Goal: Find specific page/section: Find specific page/section

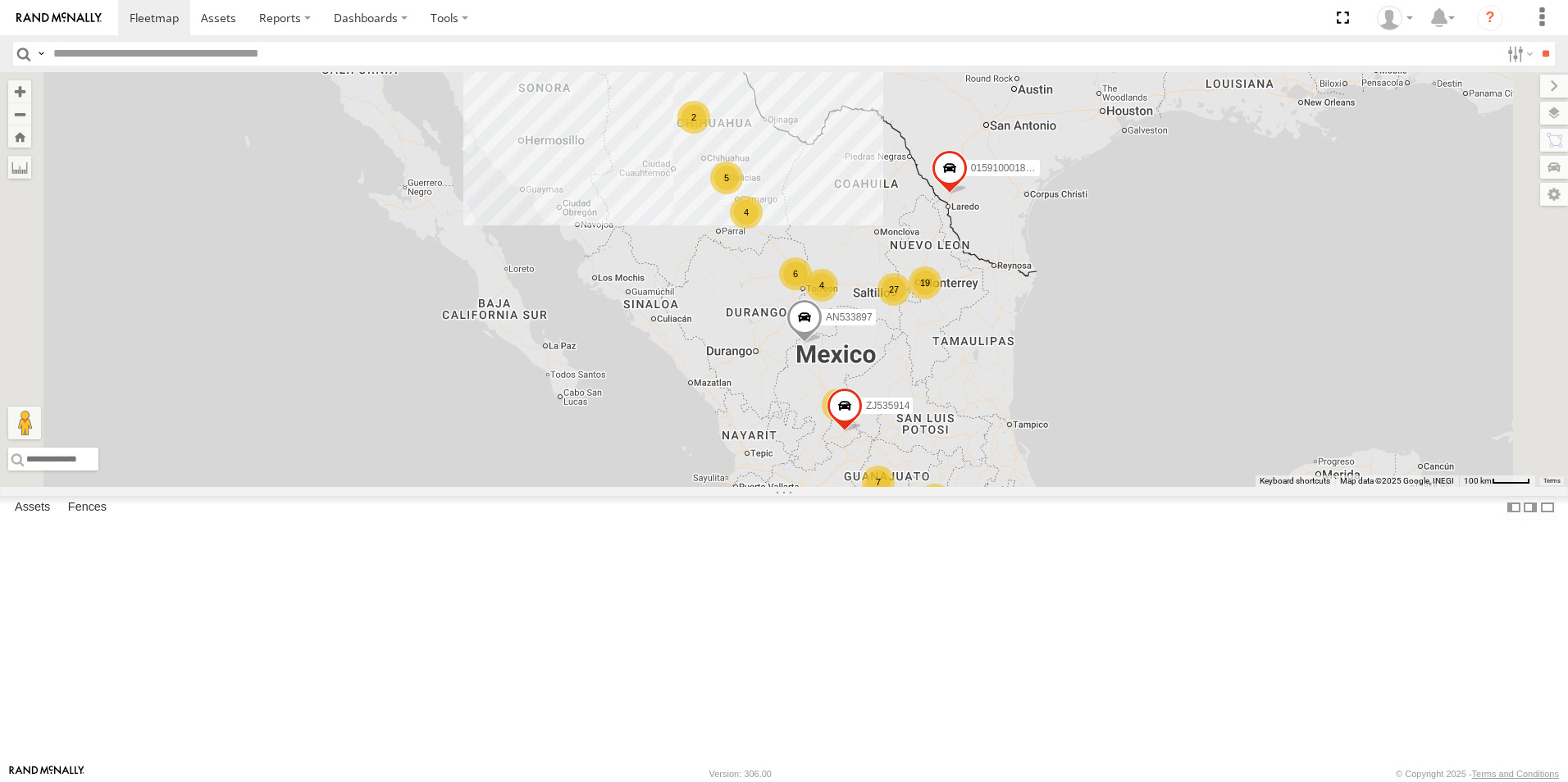
click at [234, 58] on input "text" at bounding box center [773, 53] width 1453 height 24
click at [1536, 42] on input "**" at bounding box center [1545, 53] width 19 height 24
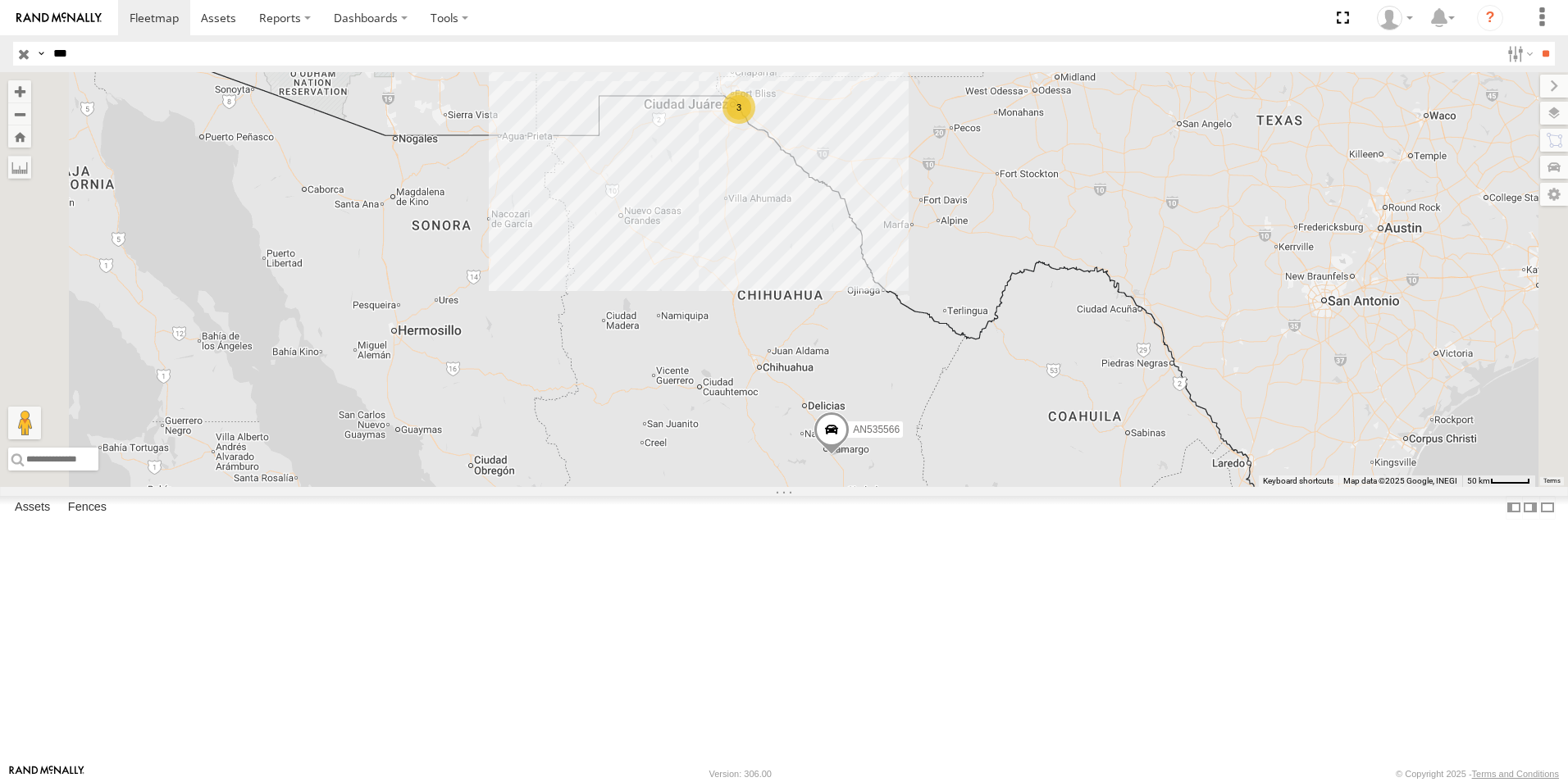
click at [0, 0] on div "556" at bounding box center [0, 0] width 0 height 0
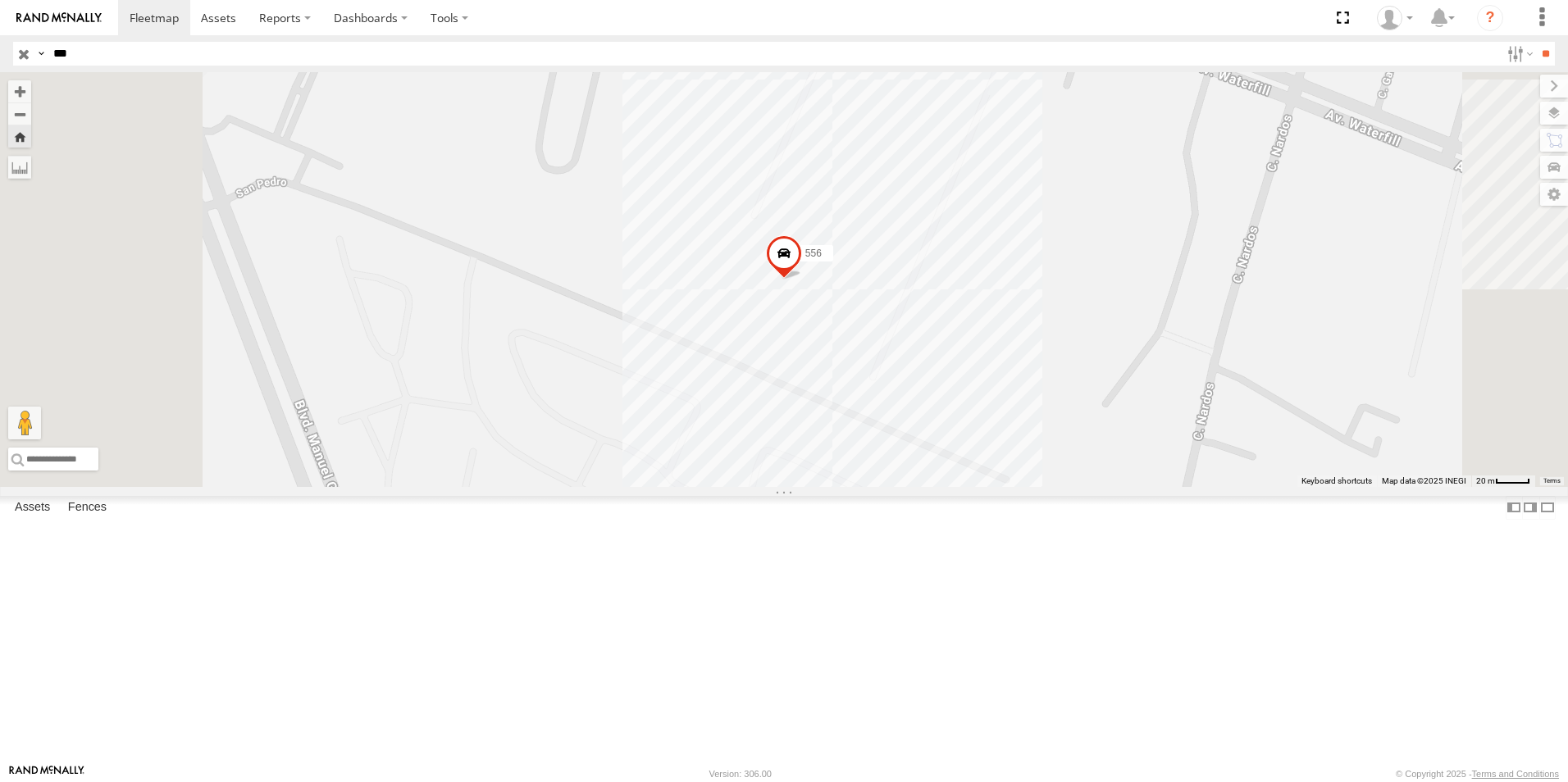
click at [802, 281] on span at bounding box center [784, 258] width 36 height 44
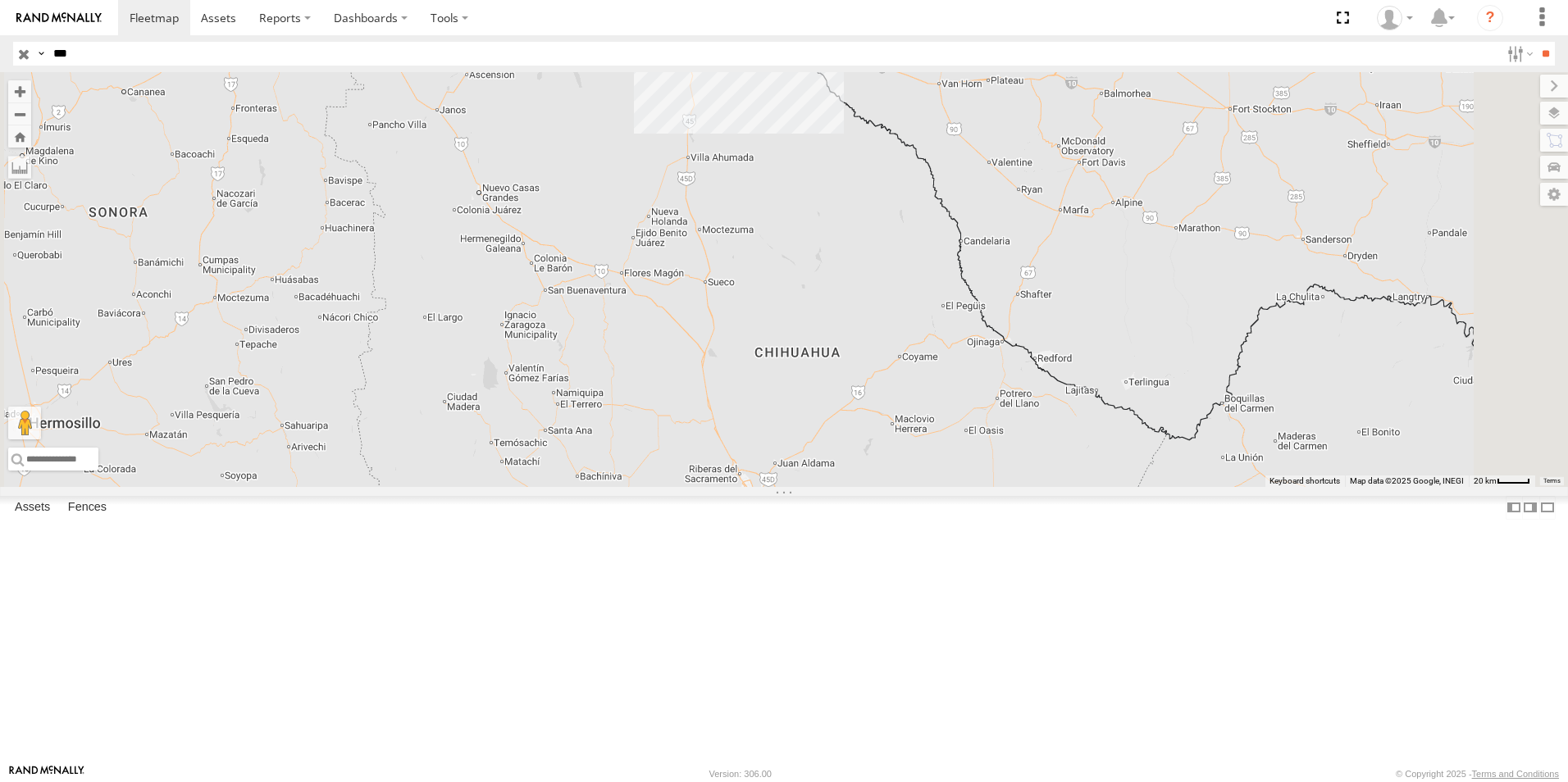
click at [196, 60] on input "***" at bounding box center [773, 53] width 1453 height 24
type input "***"
click at [1536, 42] on input "**" at bounding box center [1545, 53] width 19 height 24
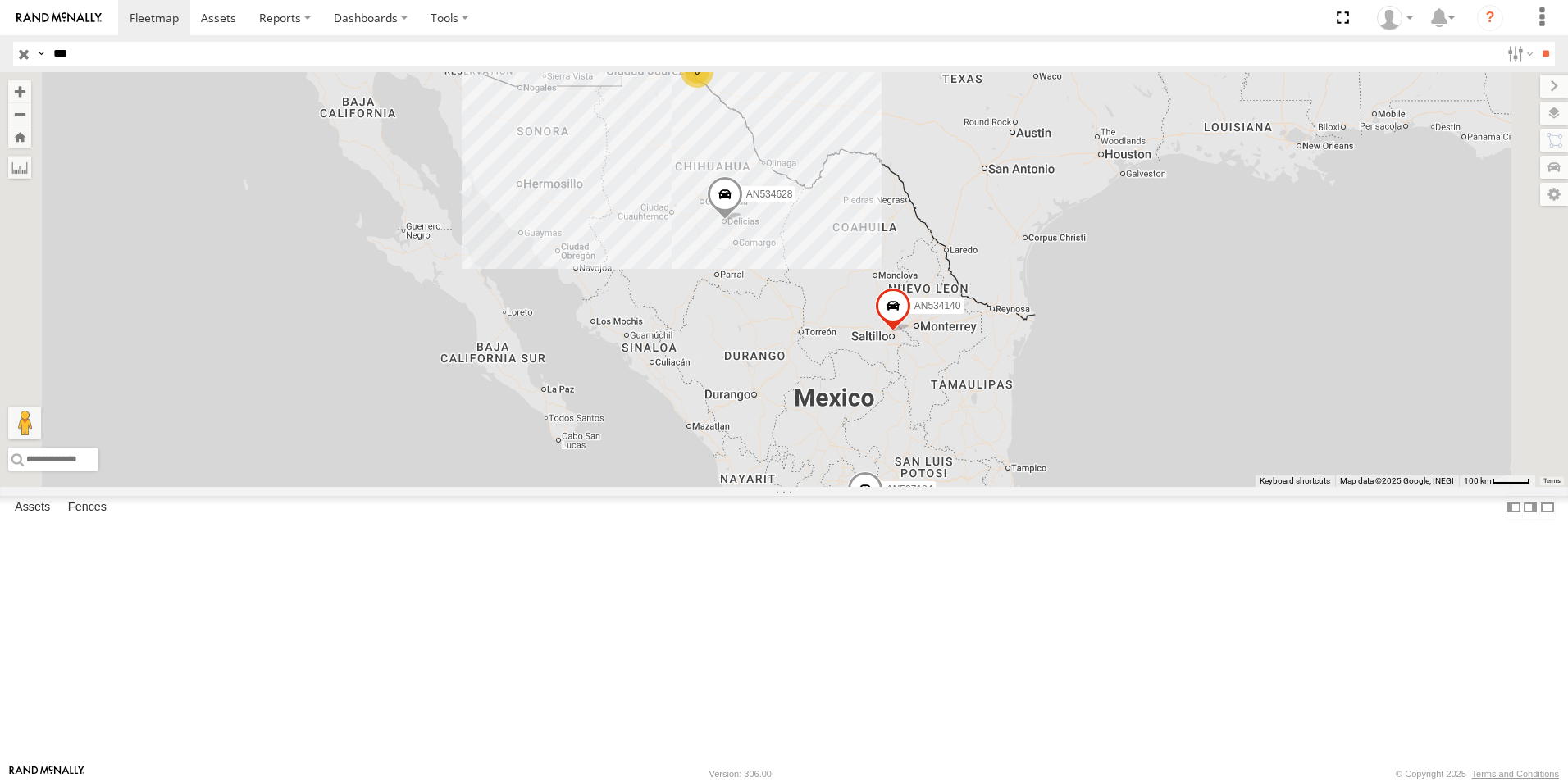
click at [0, 0] on div "TS 841" at bounding box center [0, 0] width 0 height 0
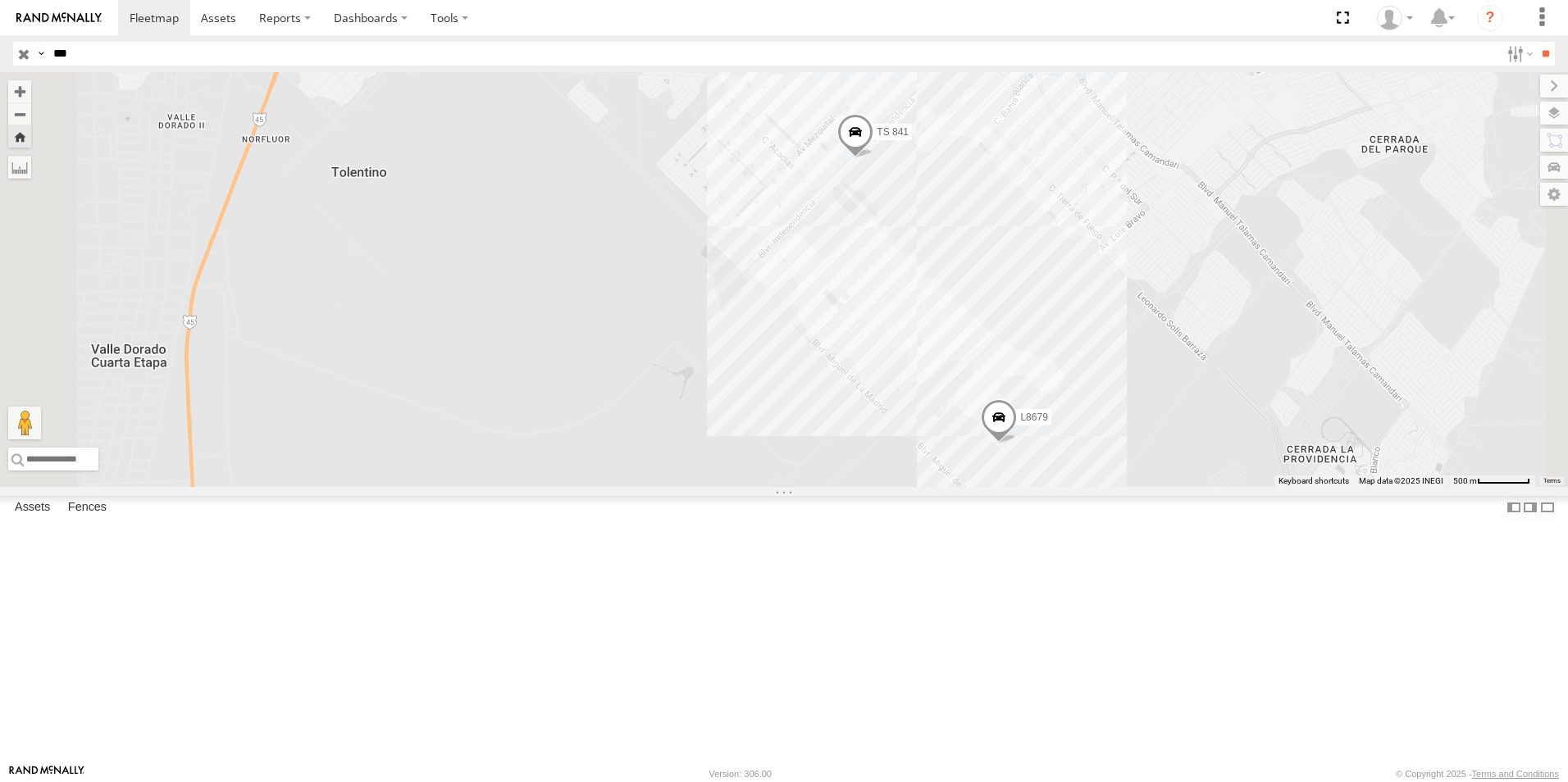
click at [0, 0] on div "TS 841 BASE 7" at bounding box center [0, 0] width 0 height 0
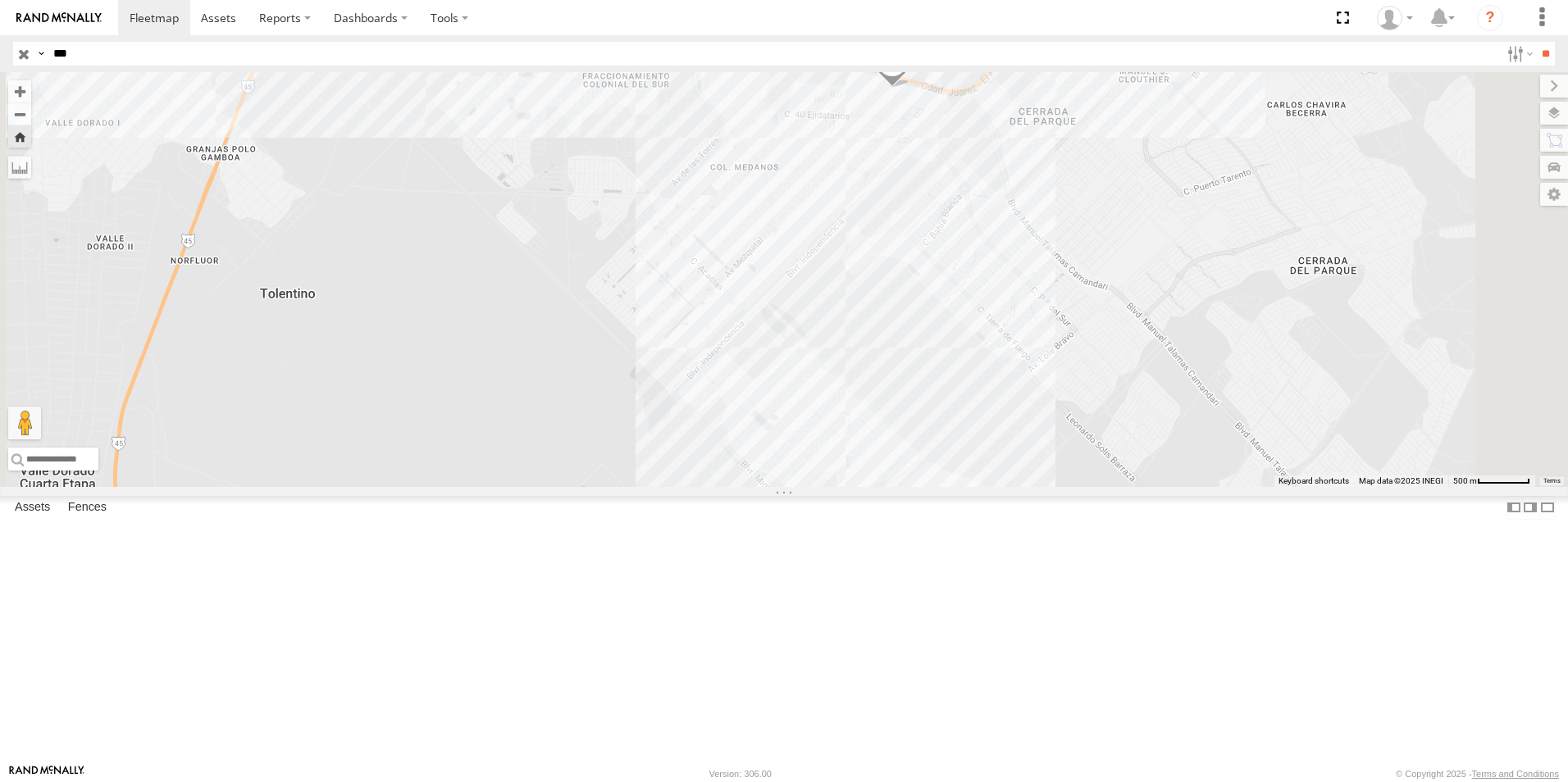
drag, startPoint x: 125, startPoint y: 104, endPoint x: 134, endPoint y: 157, distance: 53.8
click at [0, 0] on div "TS 841" at bounding box center [0, 0] width 0 height 0
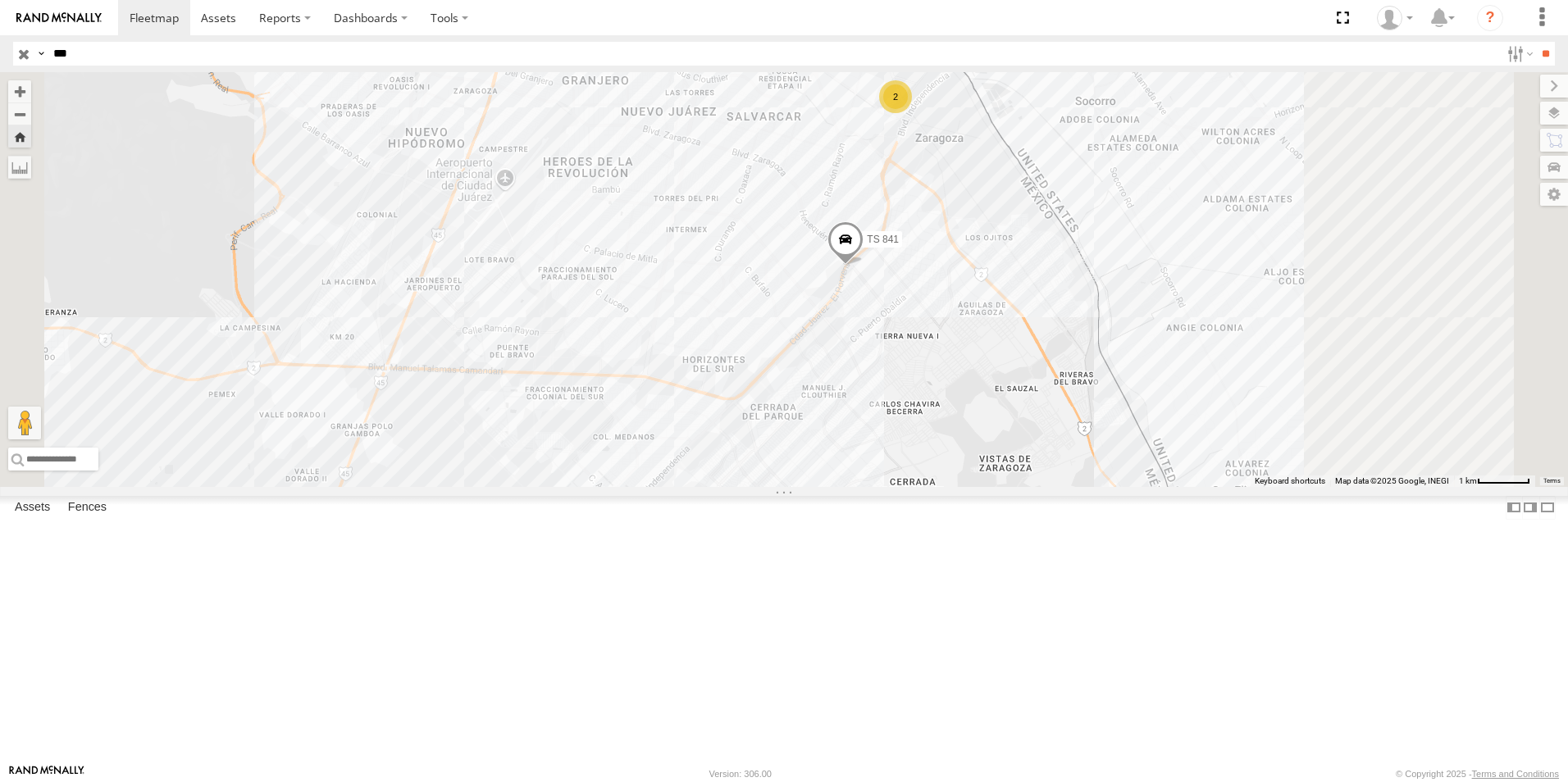
drag, startPoint x: 1003, startPoint y: 262, endPoint x: 906, endPoint y: 483, distance: 241.4
click at [908, 487] on div "TS 841 L8679 2" at bounding box center [784, 280] width 1568 height 415
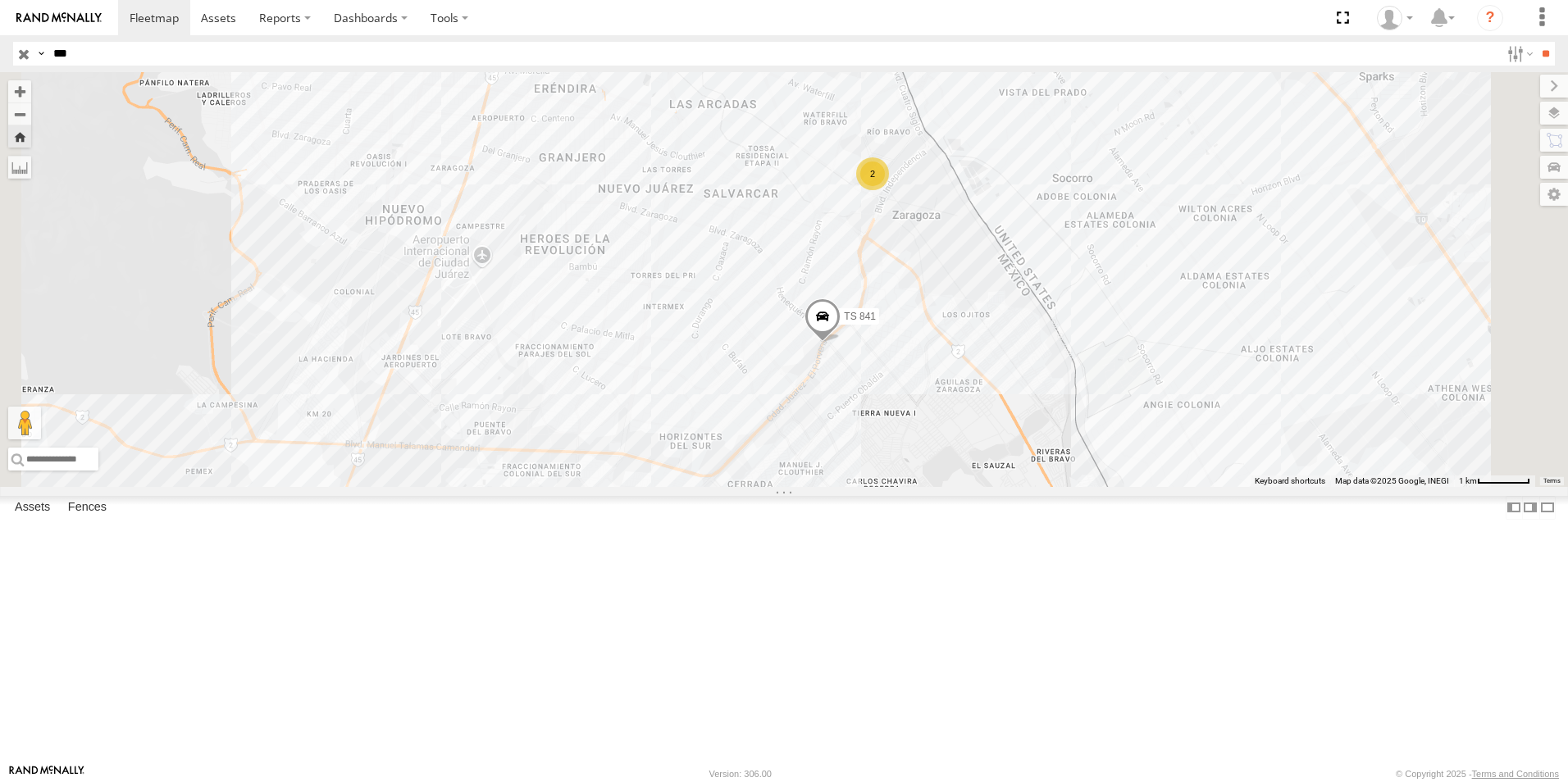
click at [0, 0] on div "BASE 7" at bounding box center [0, 0] width 0 height 0
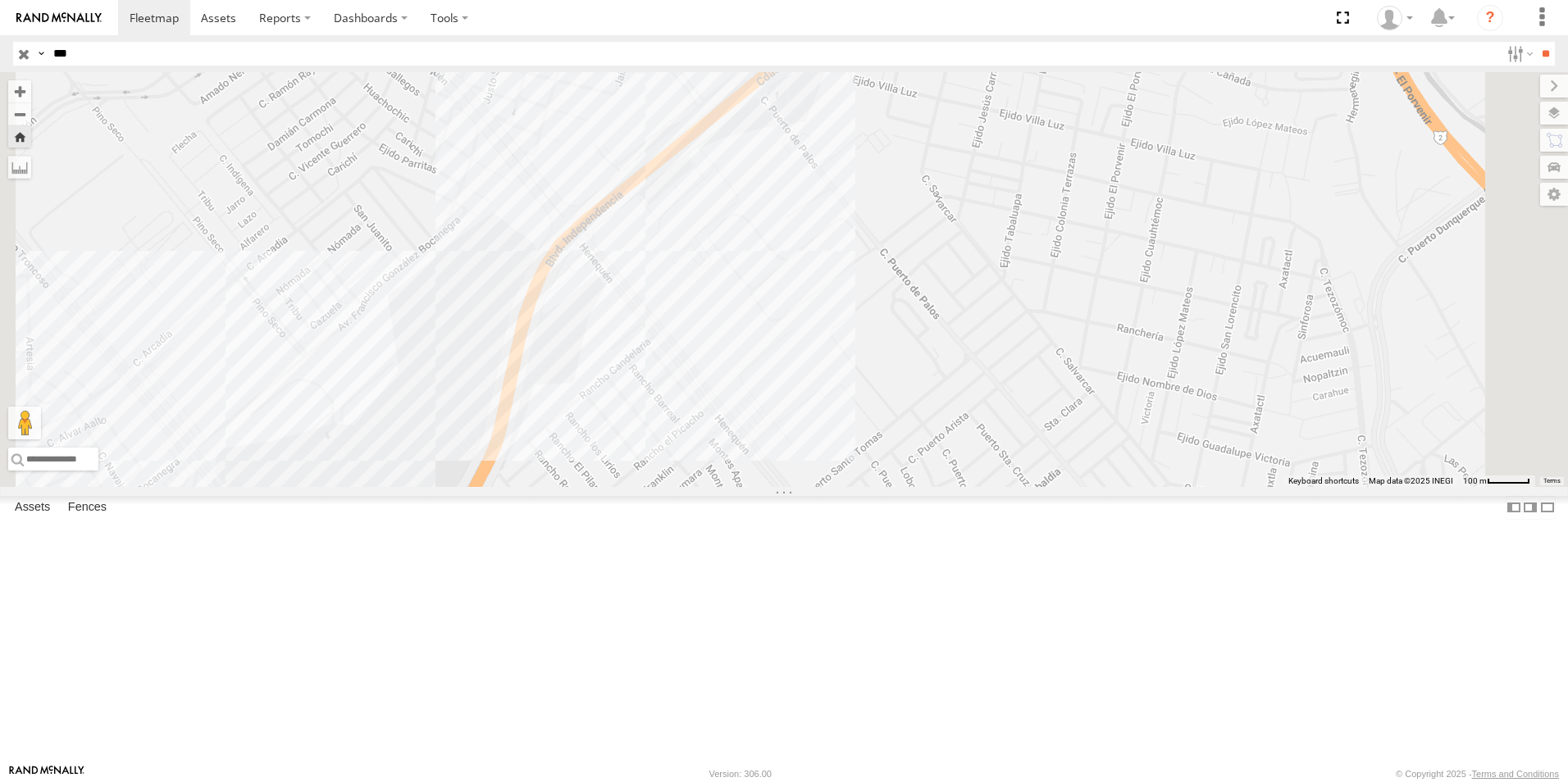
drag, startPoint x: 677, startPoint y: 322, endPoint x: 676, endPoint y: 379, distance: 57.0
click at [676, 379] on div "TS 841" at bounding box center [784, 280] width 1568 height 415
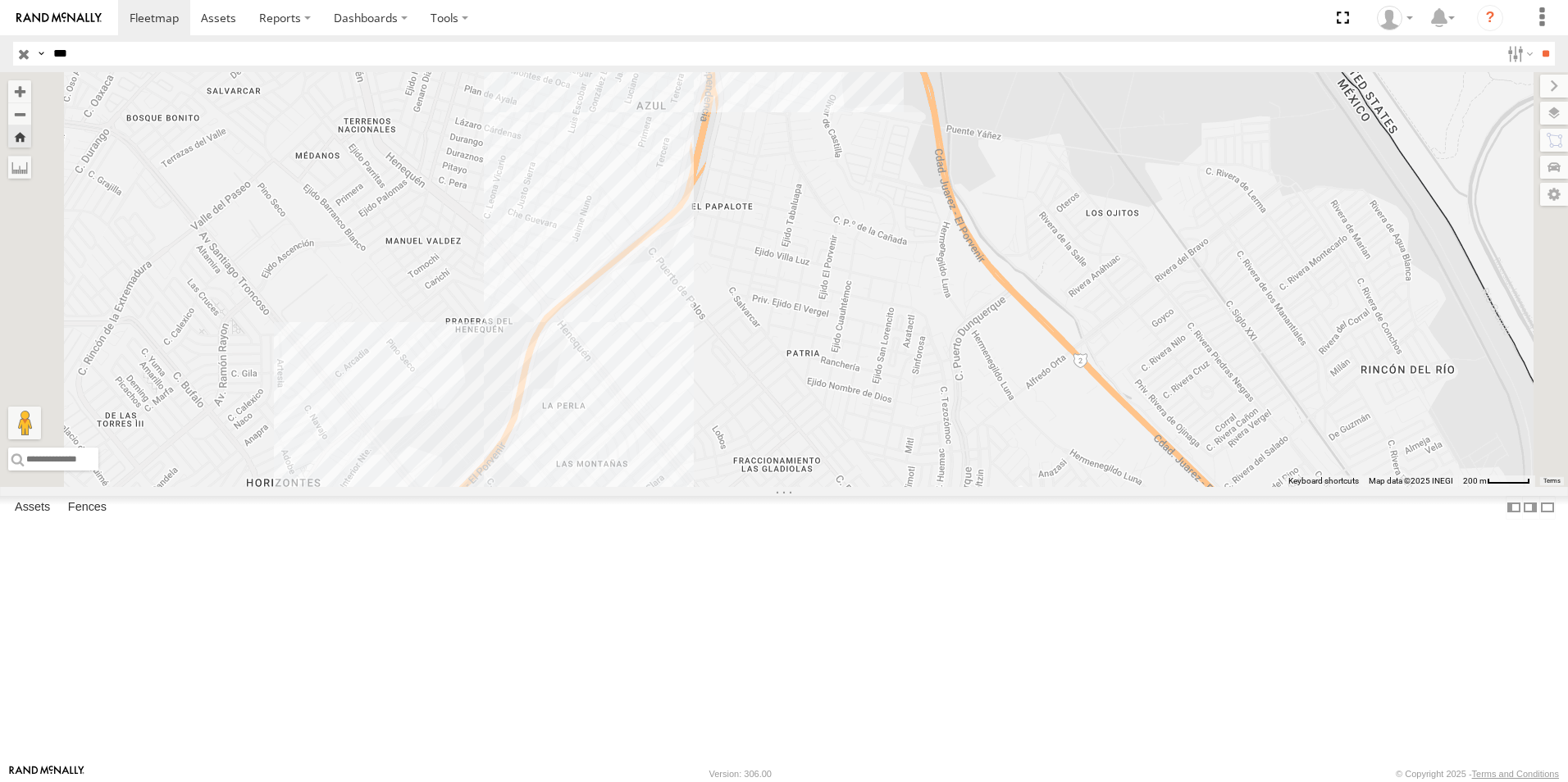
drag, startPoint x: 631, startPoint y: 297, endPoint x: 650, endPoint y: 423, distance: 127.4
click at [648, 427] on div "TS 841" at bounding box center [784, 280] width 1568 height 415
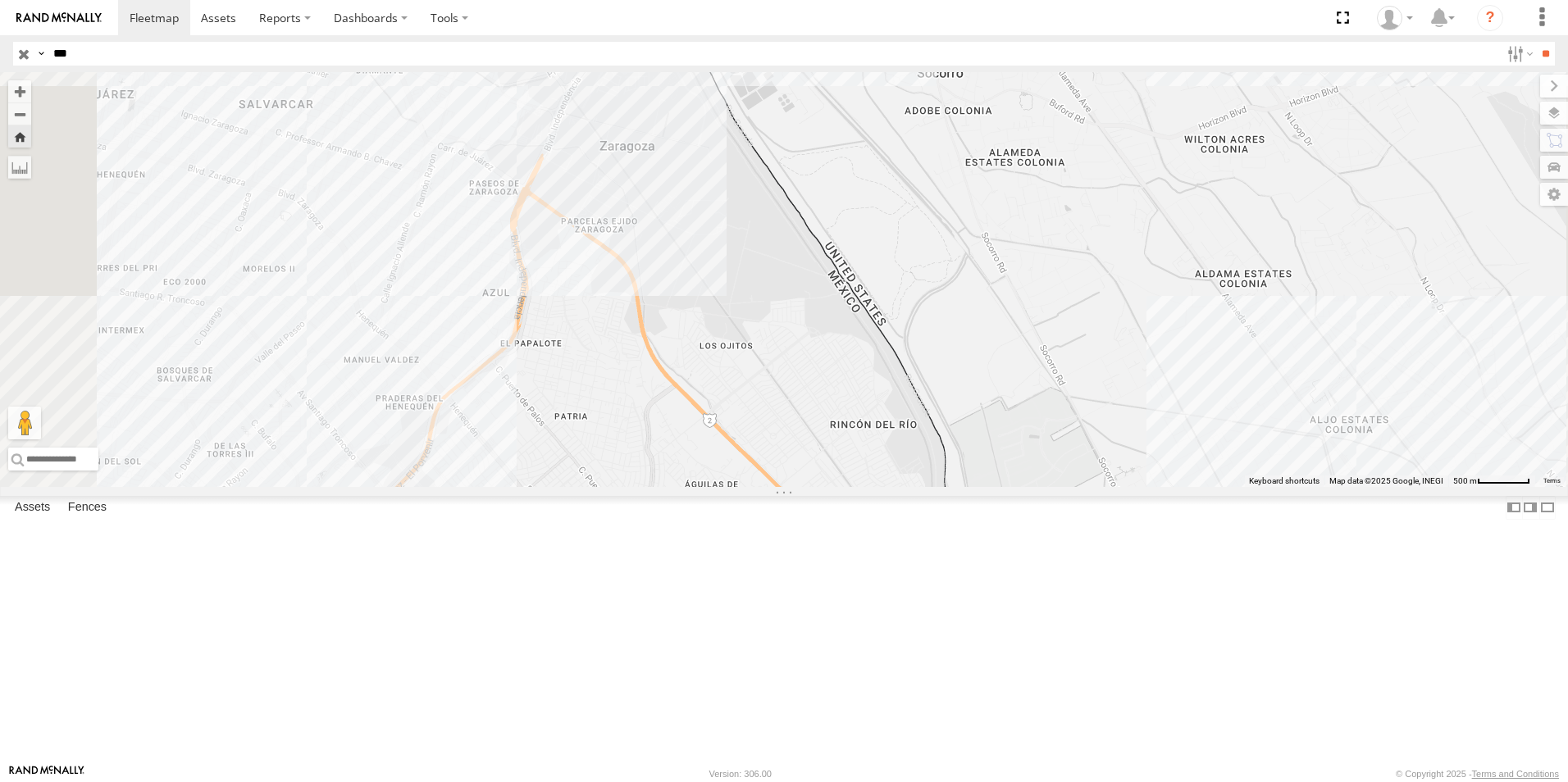
drag, startPoint x: 773, startPoint y: 313, endPoint x: 780, endPoint y: 343, distance: 30.8
click at [780, 343] on div "TS 841" at bounding box center [784, 280] width 1568 height 415
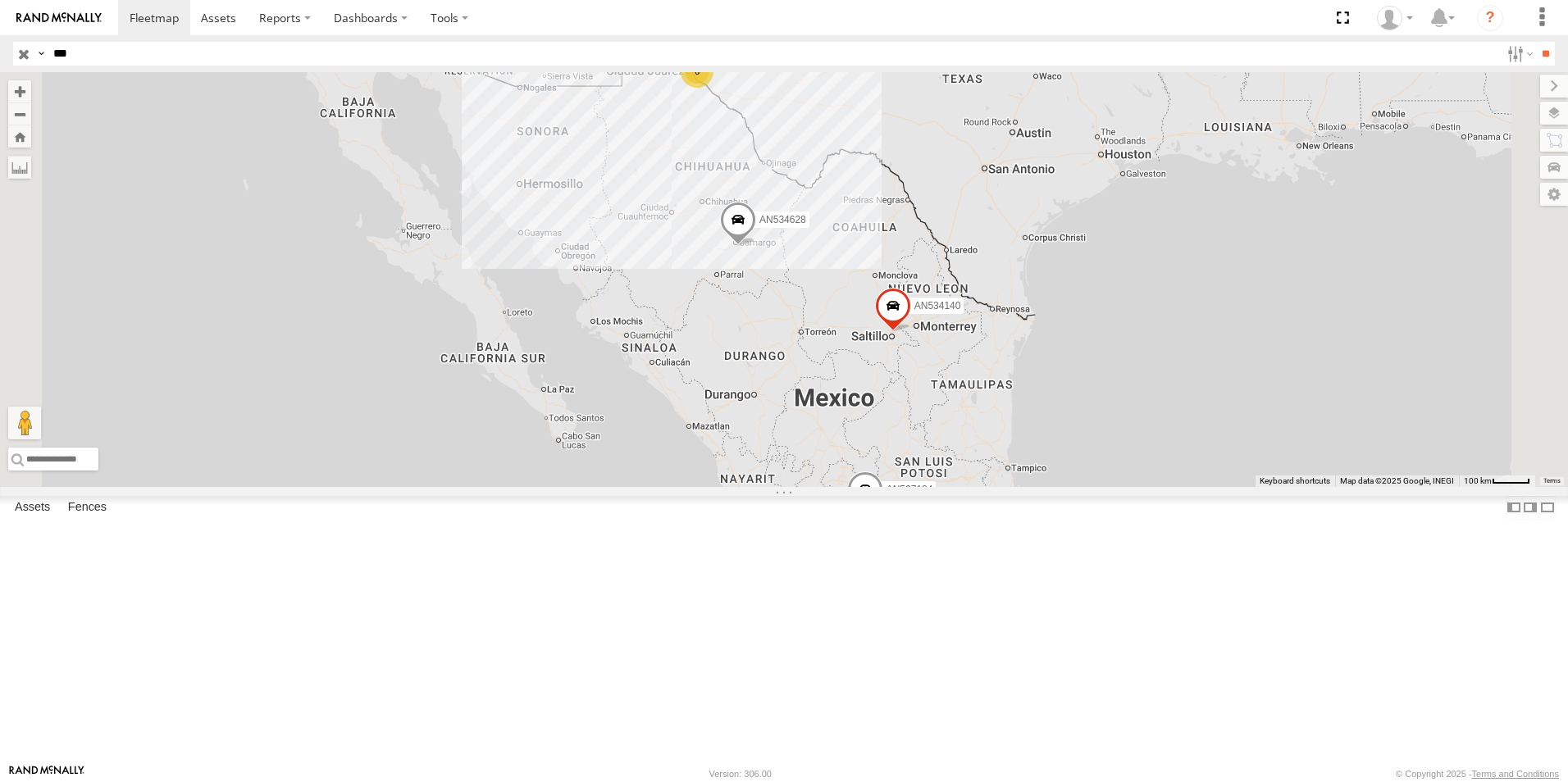
click at [0, 0] on div "BASE 7" at bounding box center [0, 0] width 0 height 0
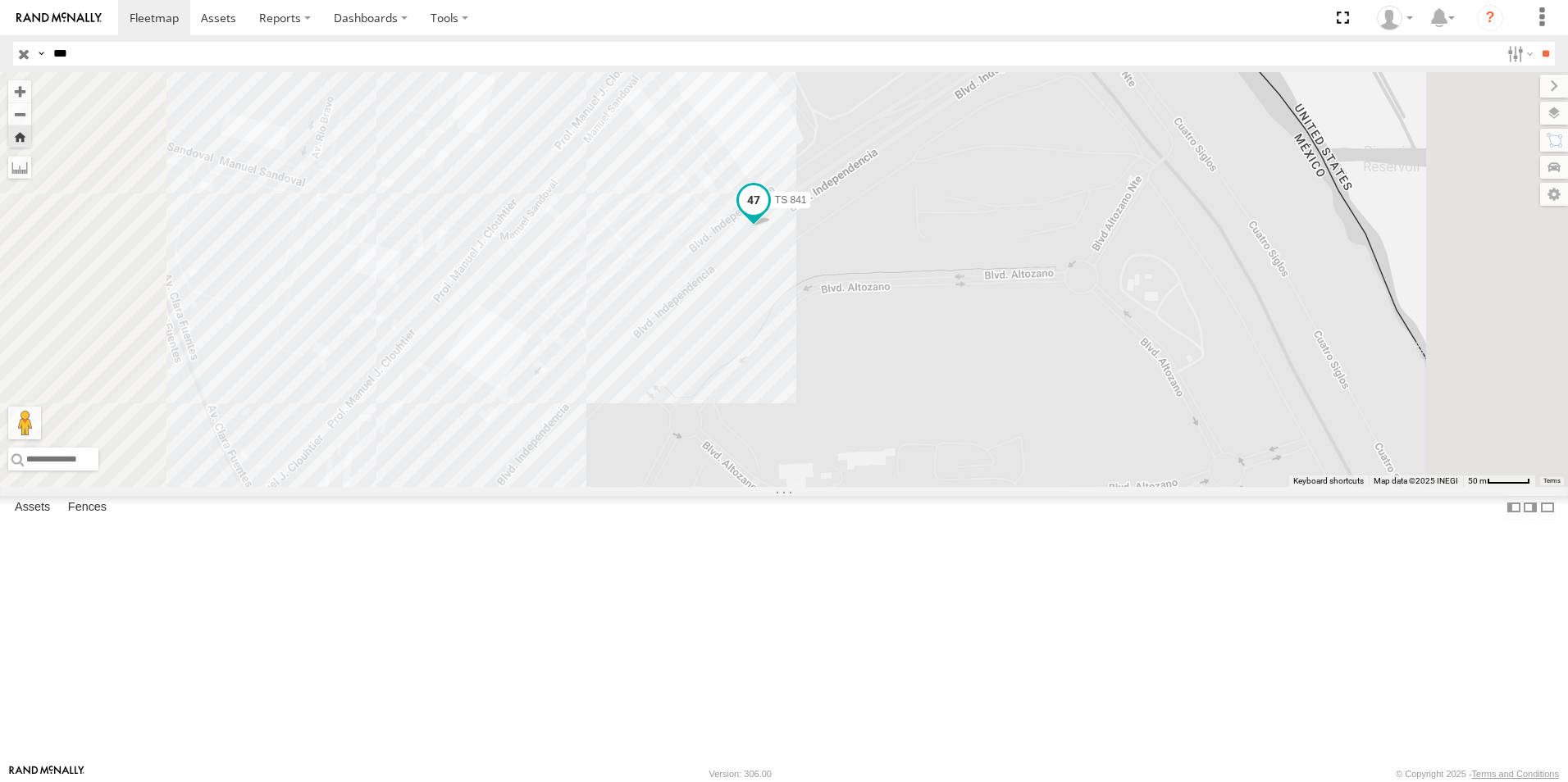
click at [769, 215] on span at bounding box center [754, 201] width 30 height 30
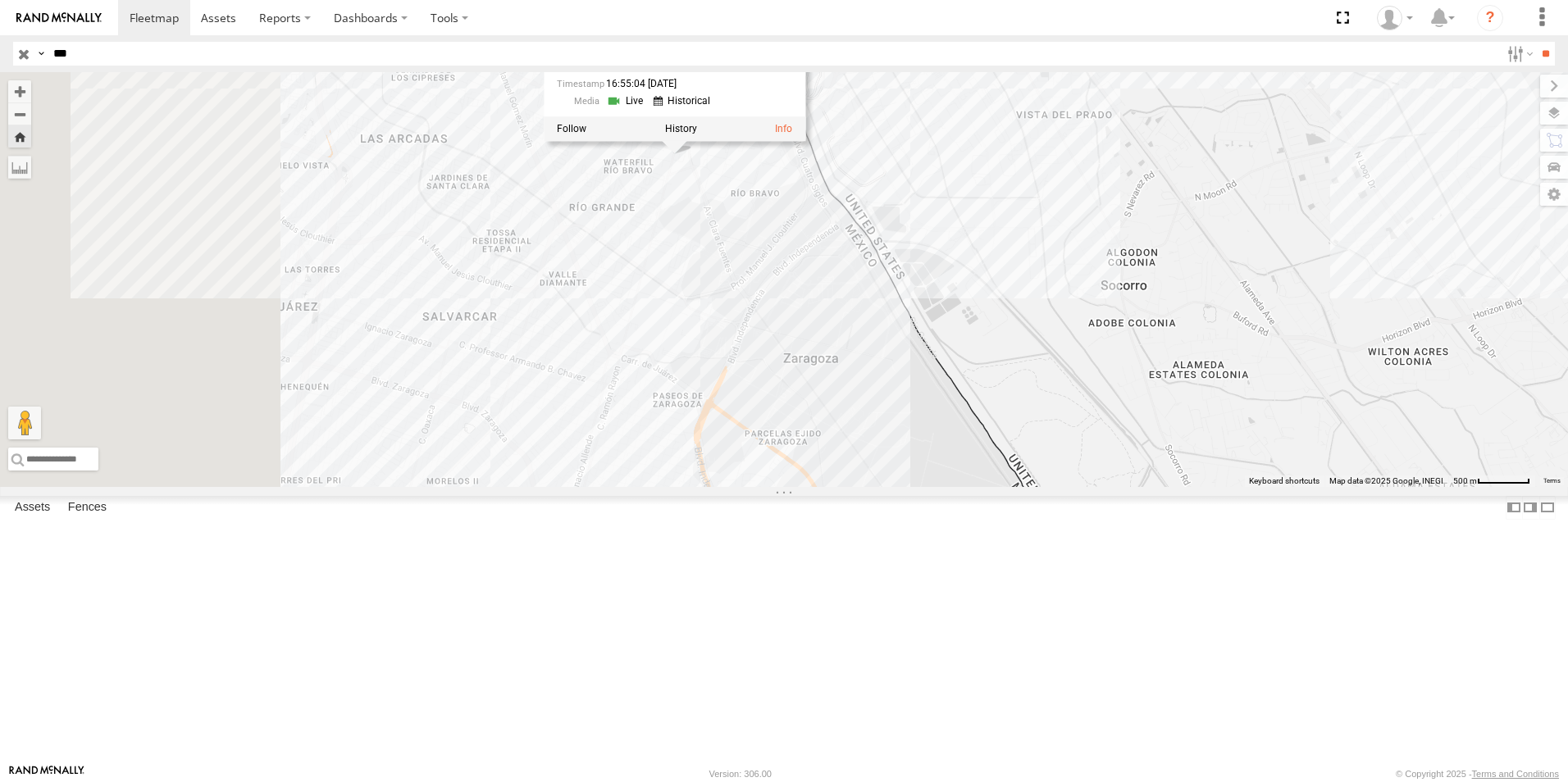
drag, startPoint x: 820, startPoint y: 422, endPoint x: 1008, endPoint y: 418, distance: 188.0
click at [1008, 418] on div "TS [GEOGRAPHIC_DATA][STREET_ADDRESS][PERSON_NAME] 31.66627 , -106.35032 29 16:5…" at bounding box center [784, 280] width 1568 height 415
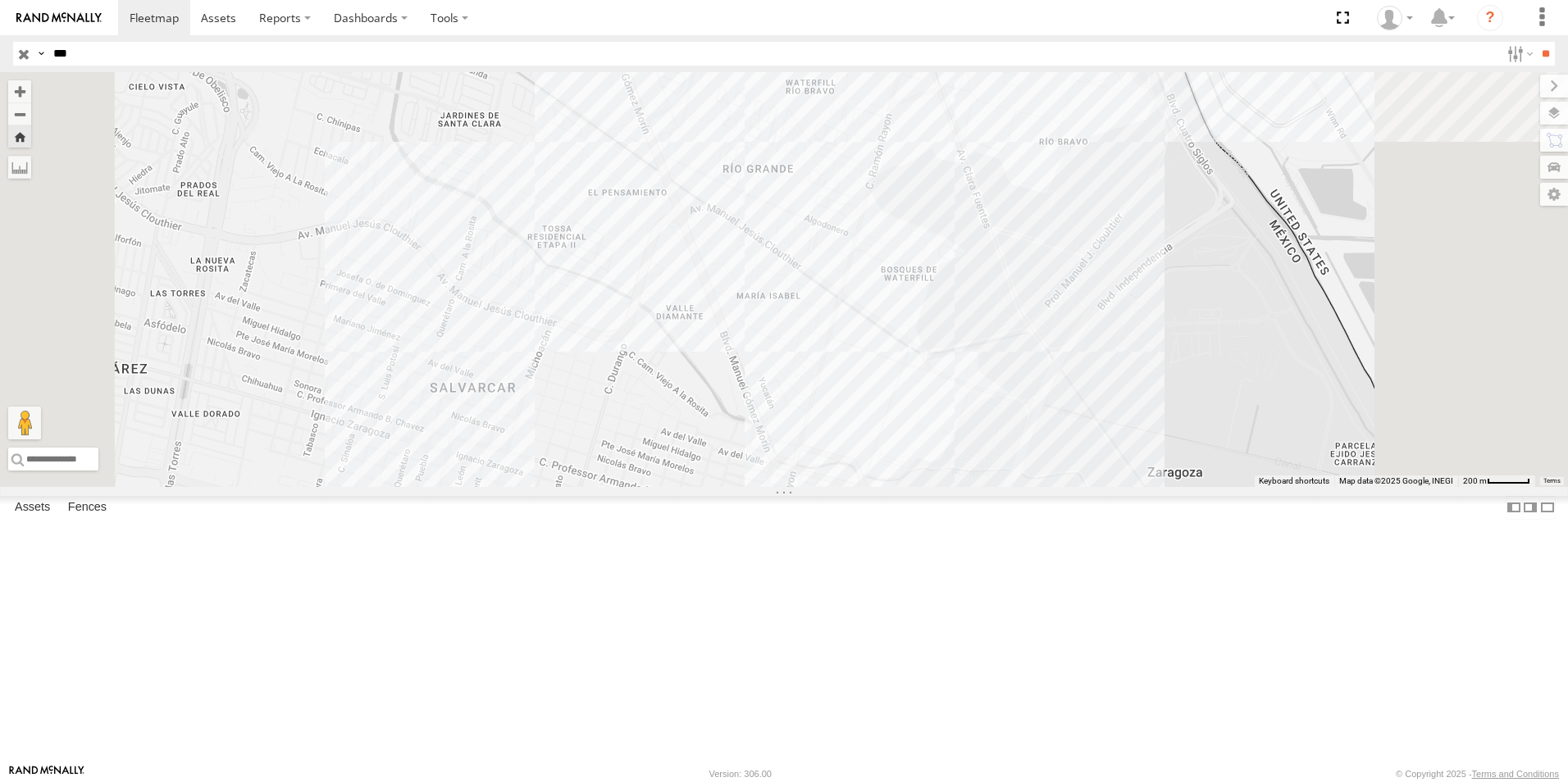
click at [1015, 315] on div "TS [GEOGRAPHIC_DATA][STREET_ADDRESS][PERSON_NAME] 31.66627 , -106.35032 29 16:5…" at bounding box center [784, 280] width 1568 height 415
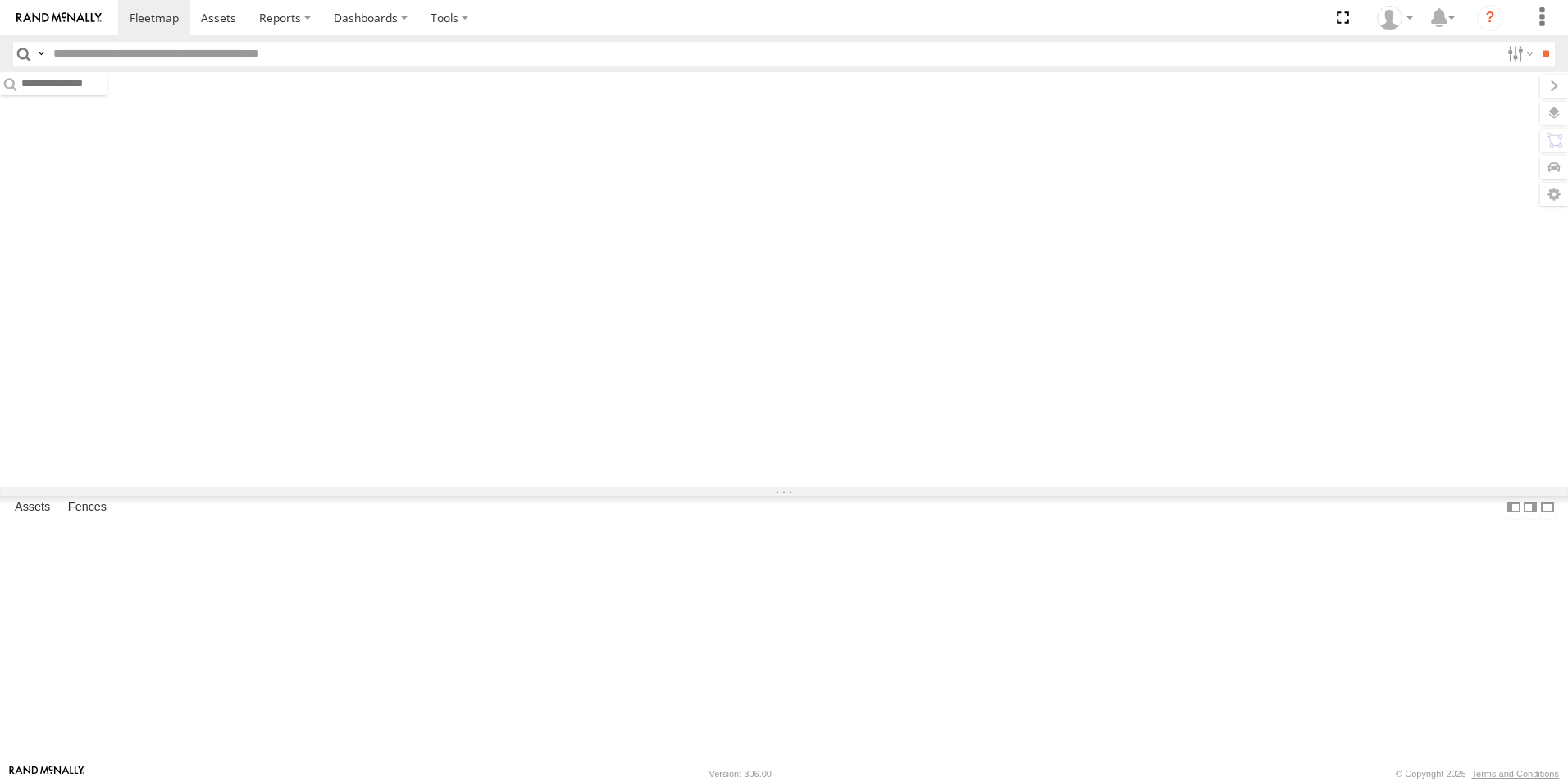
type input "***"
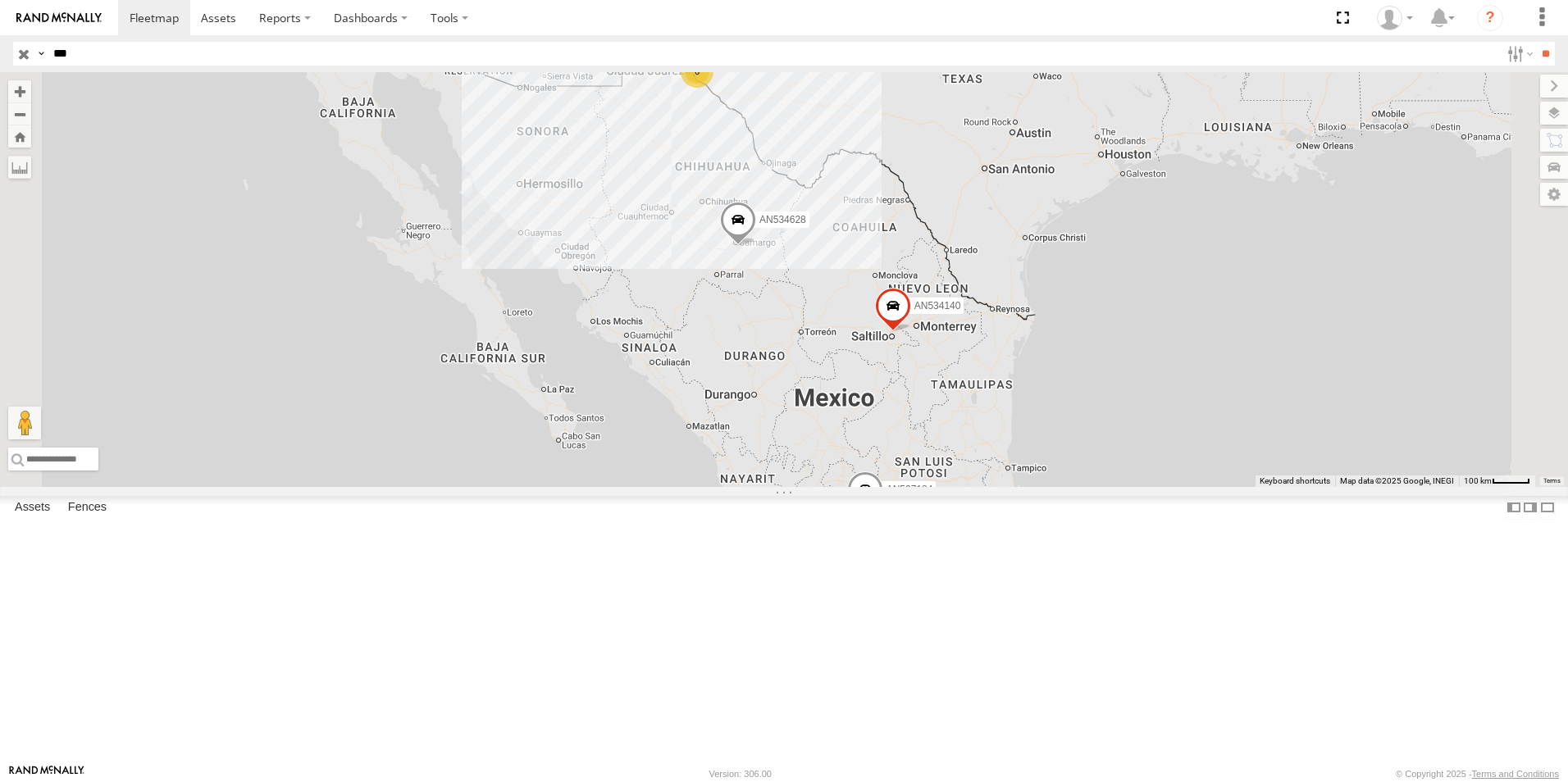
click at [0, 0] on div "BASE 7" at bounding box center [0, 0] width 0 height 0
click at [0, 0] on div "TS 841" at bounding box center [0, 0] width 0 height 0
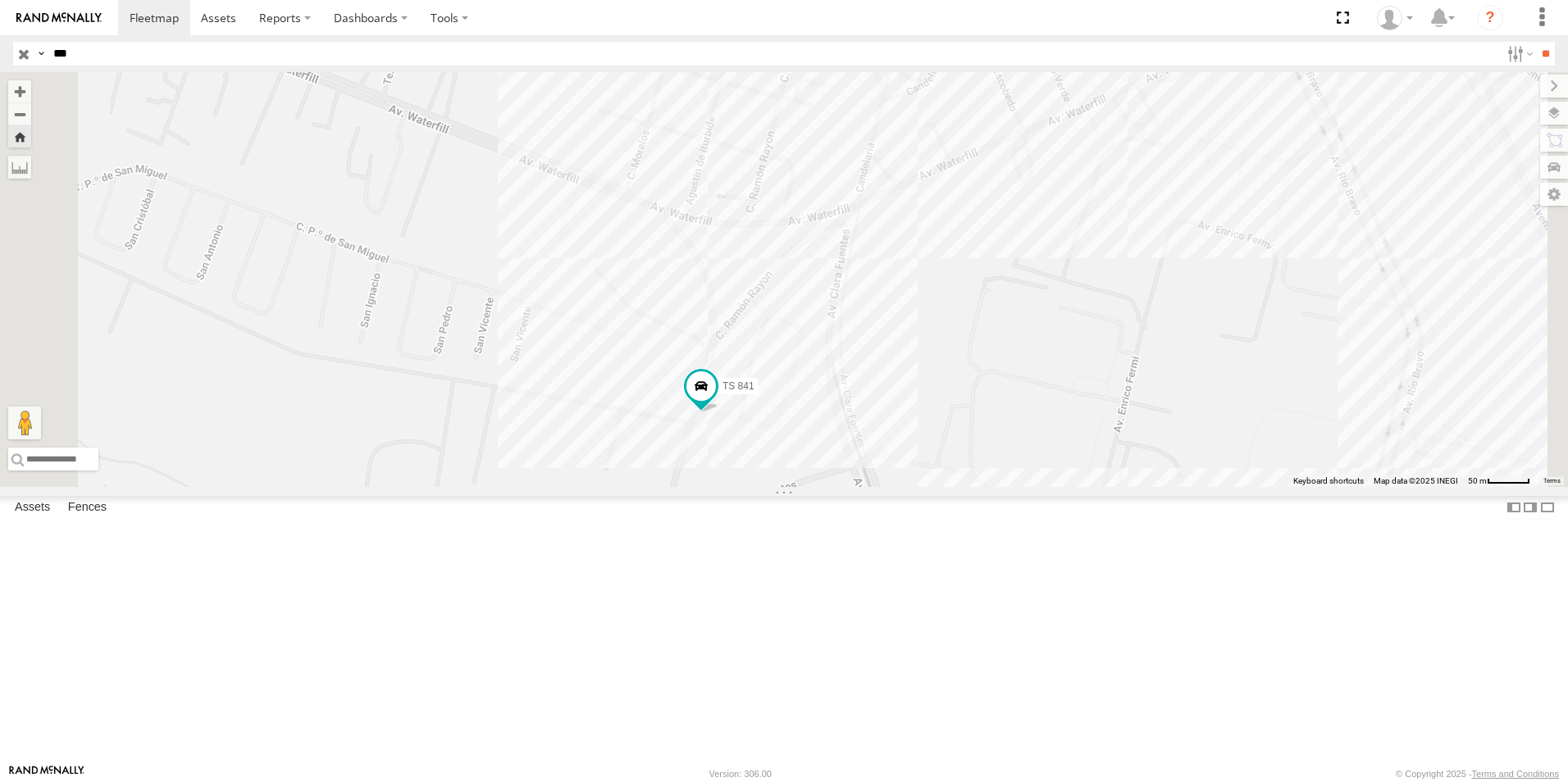
drag, startPoint x: 773, startPoint y: 273, endPoint x: 794, endPoint y: 438, distance: 166.3
click at [794, 438] on div "TS 841" at bounding box center [784, 280] width 1568 height 415
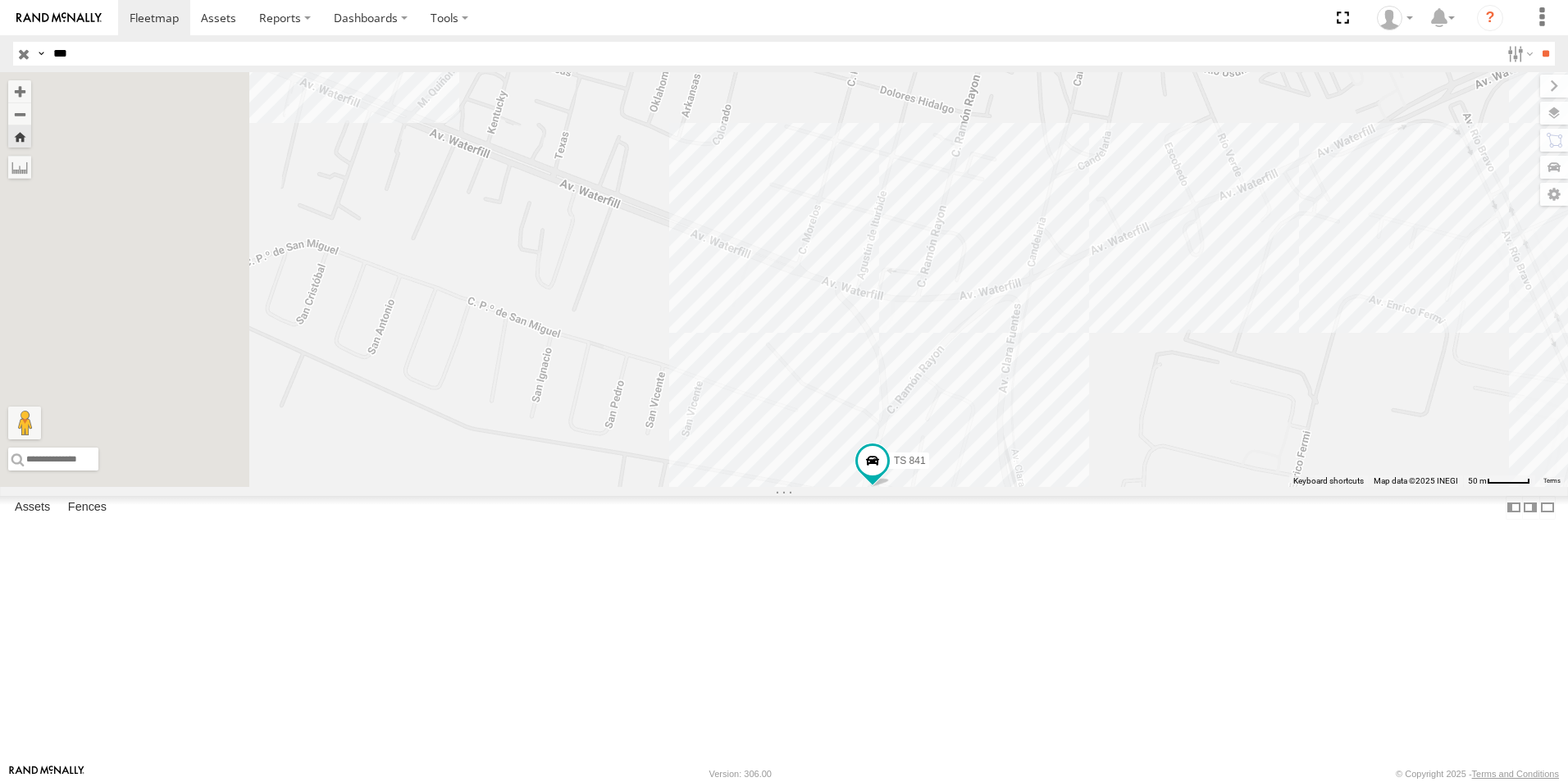
drag, startPoint x: 801, startPoint y: 428, endPoint x: 968, endPoint y: 480, distance: 174.9
click at [955, 480] on div "TS 841" at bounding box center [784, 280] width 1568 height 415
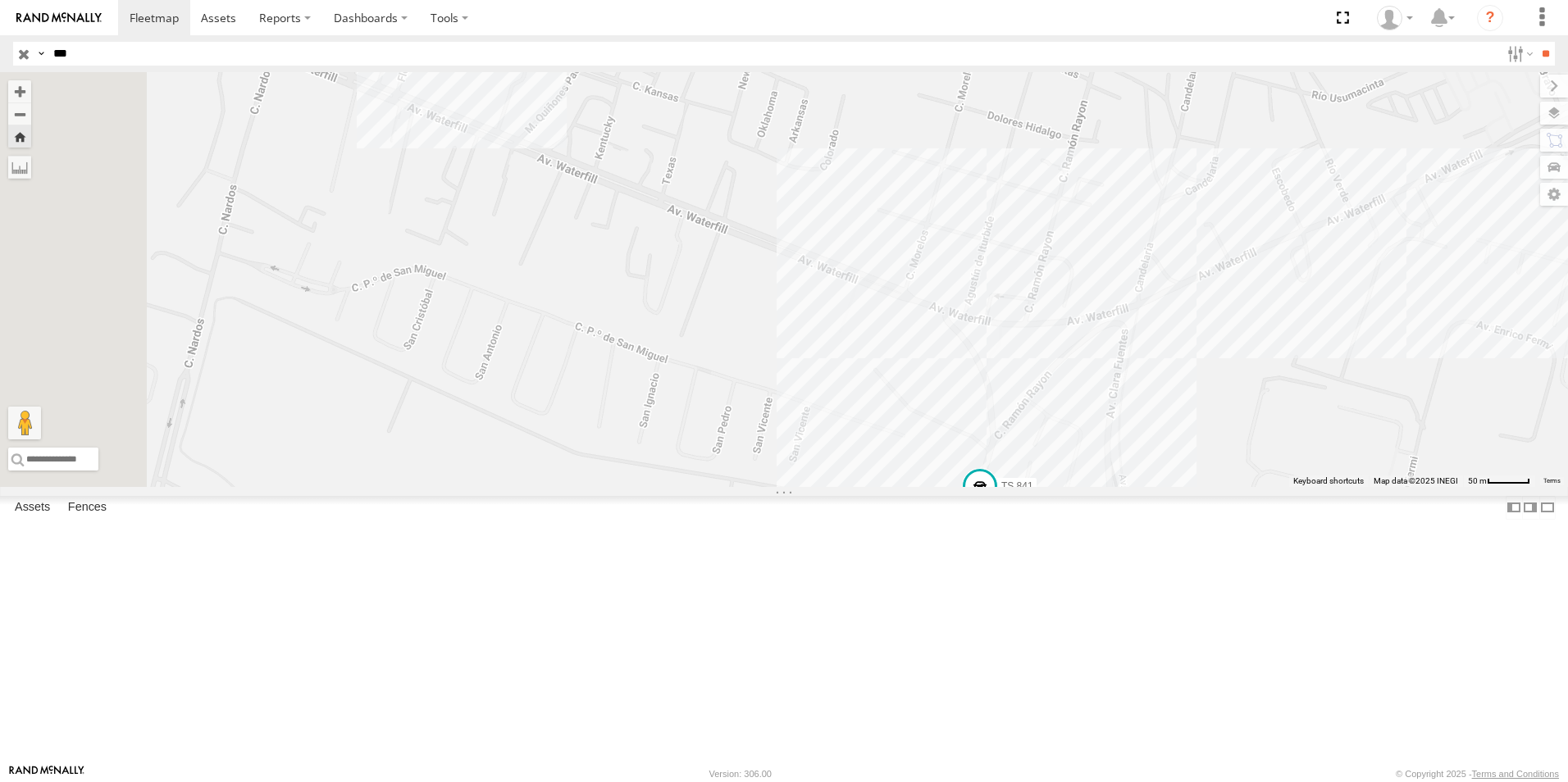
drag, startPoint x: 737, startPoint y: 398, endPoint x: 786, endPoint y: 409, distance: 50.2
click at [786, 409] on div "TS 841" at bounding box center [784, 280] width 1568 height 415
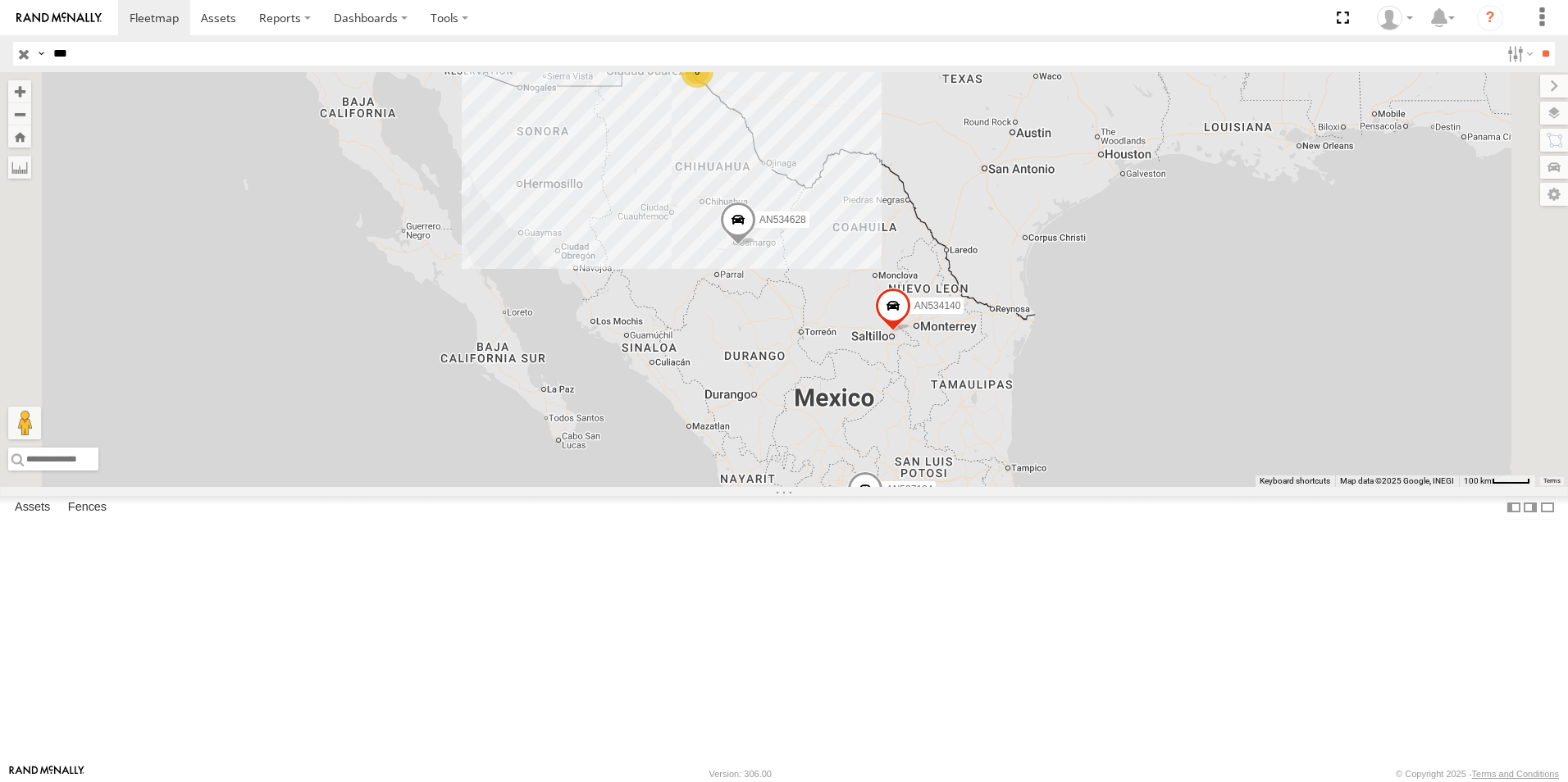
click at [0, 0] on div "BASE 7" at bounding box center [0, 0] width 0 height 0
